Goal: Information Seeking & Learning: Learn about a topic

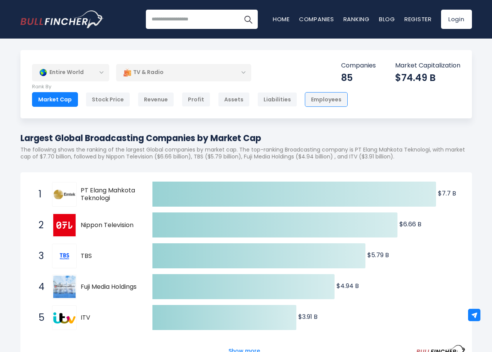
click at [306, 96] on div "Employees" at bounding box center [326, 99] width 43 height 15
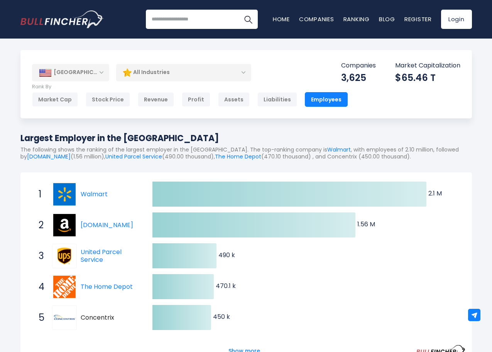
click at [246, 74] on div "All Industries" at bounding box center [183, 73] width 135 height 18
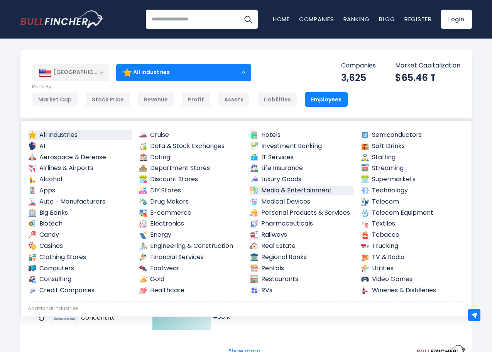
click at [273, 189] on link "Media & Entertainment" at bounding box center [302, 191] width 104 height 10
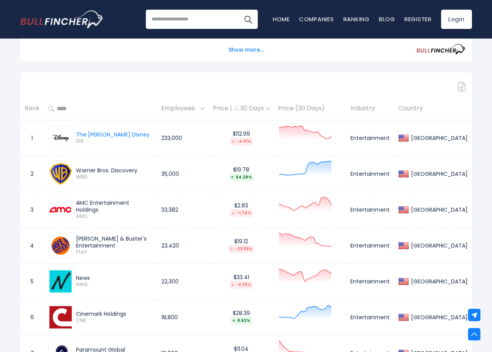
scroll to position [270, 0]
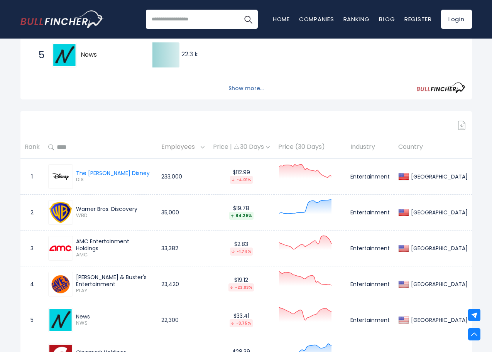
click at [240, 89] on button "Show more..." at bounding box center [246, 88] width 44 height 13
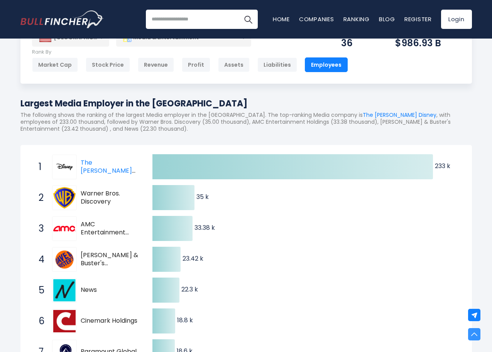
scroll to position [0, 0]
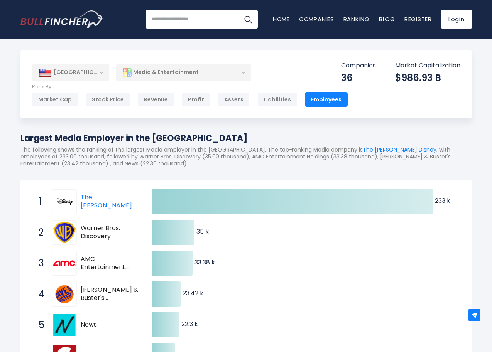
click at [101, 71] on div "[GEOGRAPHIC_DATA]" at bounding box center [70, 72] width 77 height 17
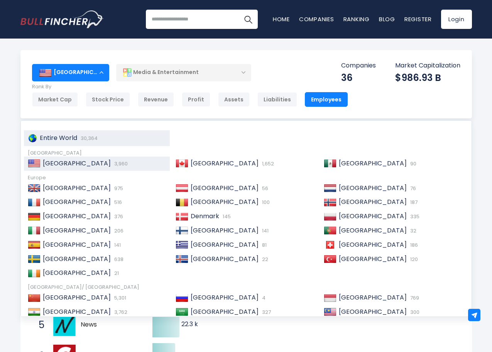
click at [61, 135] on span "Entire World" at bounding box center [58, 137] width 37 height 9
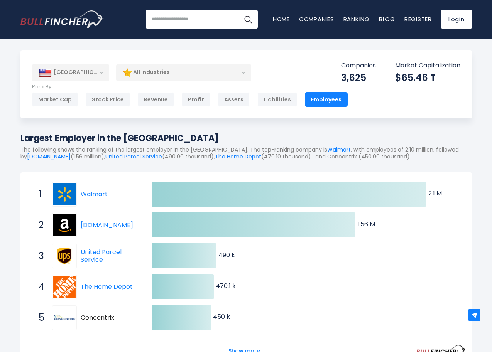
click at [96, 72] on div "[GEOGRAPHIC_DATA]" at bounding box center [70, 72] width 77 height 17
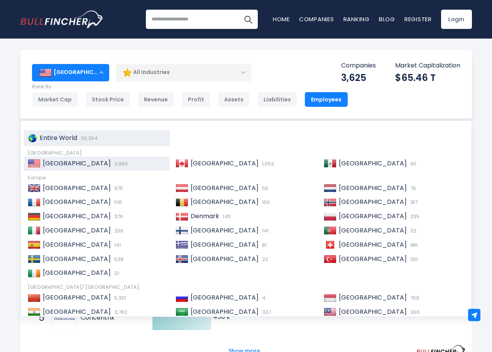
click at [57, 138] on span "Entire World" at bounding box center [58, 137] width 37 height 9
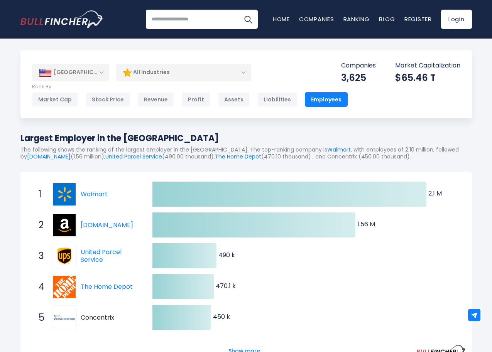
click at [83, 71] on div "[GEOGRAPHIC_DATA]" at bounding box center [70, 72] width 77 height 17
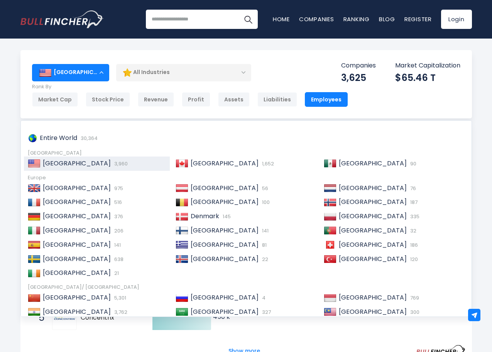
click at [80, 70] on div "[GEOGRAPHIC_DATA]" at bounding box center [70, 72] width 77 height 17
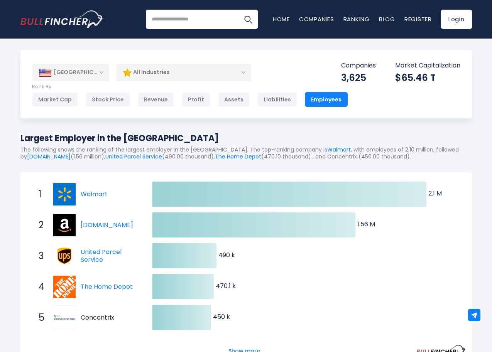
click at [238, 75] on div "All Industries" at bounding box center [183, 73] width 135 height 18
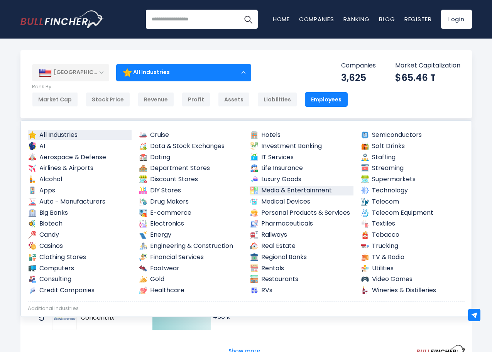
click at [279, 192] on link "Media & Entertainment" at bounding box center [302, 191] width 104 height 10
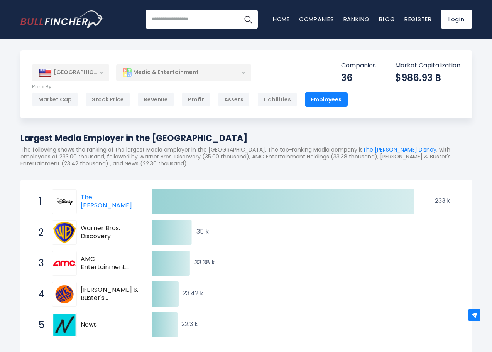
click at [98, 71] on div "[GEOGRAPHIC_DATA]" at bounding box center [70, 72] width 77 height 17
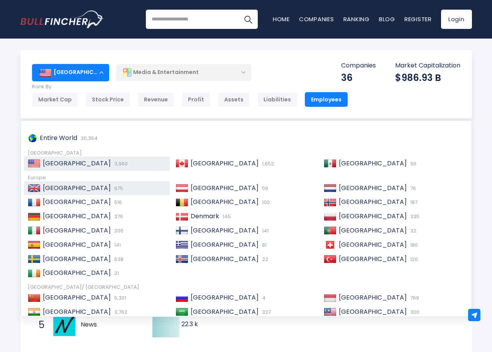
click at [56, 185] on span "[GEOGRAPHIC_DATA]" at bounding box center [77, 188] width 68 height 9
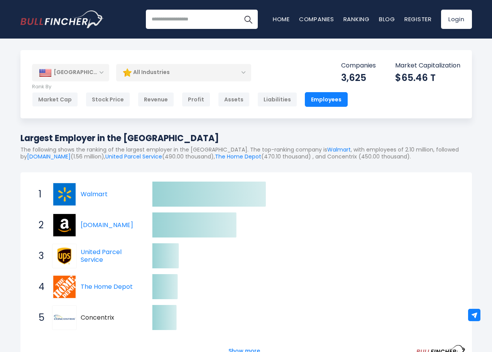
click at [202, 73] on div "All Industries" at bounding box center [183, 73] width 135 height 18
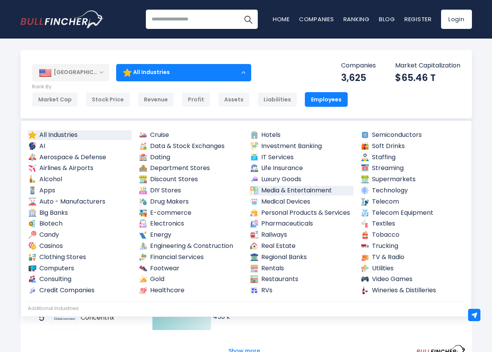
click at [270, 191] on link "Media & Entertainment" at bounding box center [302, 191] width 104 height 10
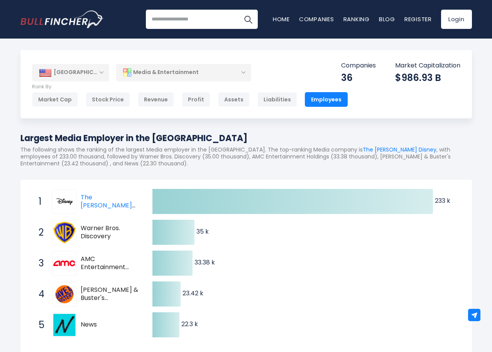
click at [93, 73] on div "[GEOGRAPHIC_DATA]" at bounding box center [70, 72] width 77 height 17
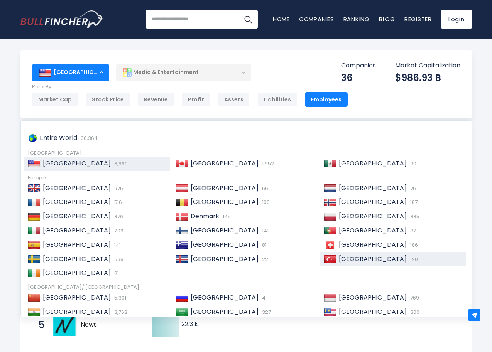
click at [345, 257] on span "[GEOGRAPHIC_DATA]" at bounding box center [373, 259] width 68 height 9
